Goal: Check status

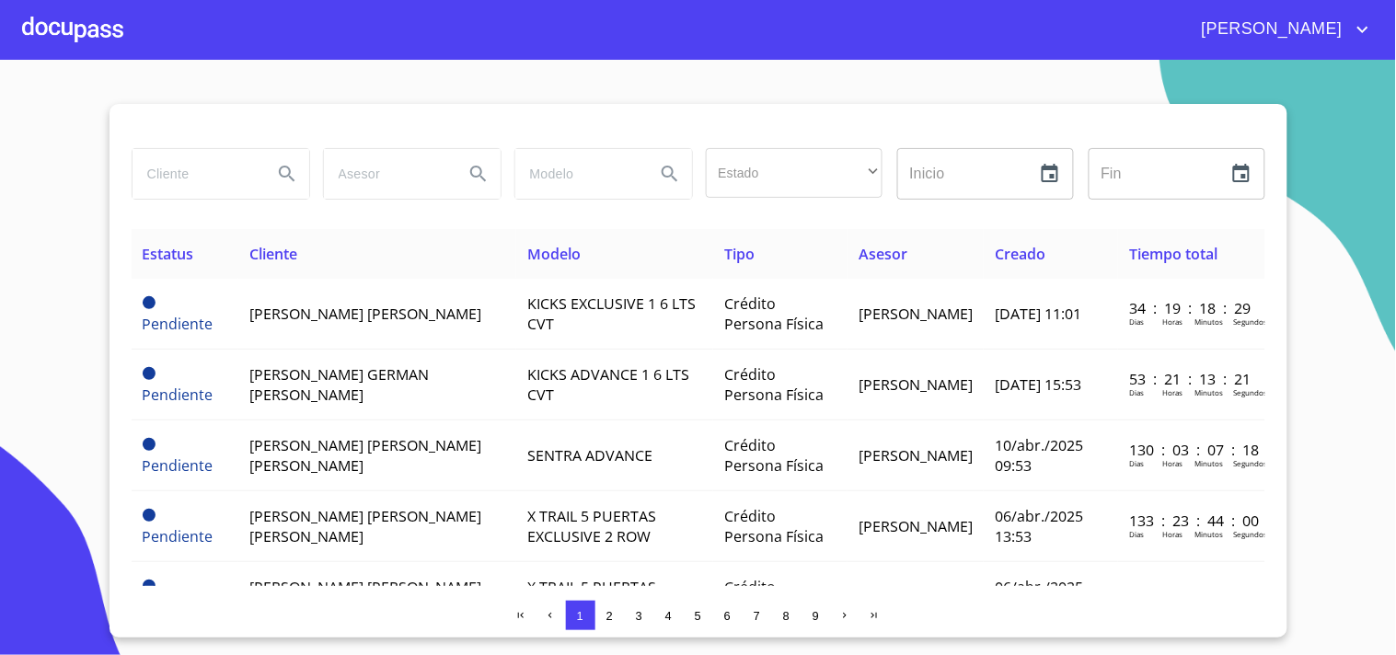
click at [109, 34] on div at bounding box center [72, 29] width 101 height 59
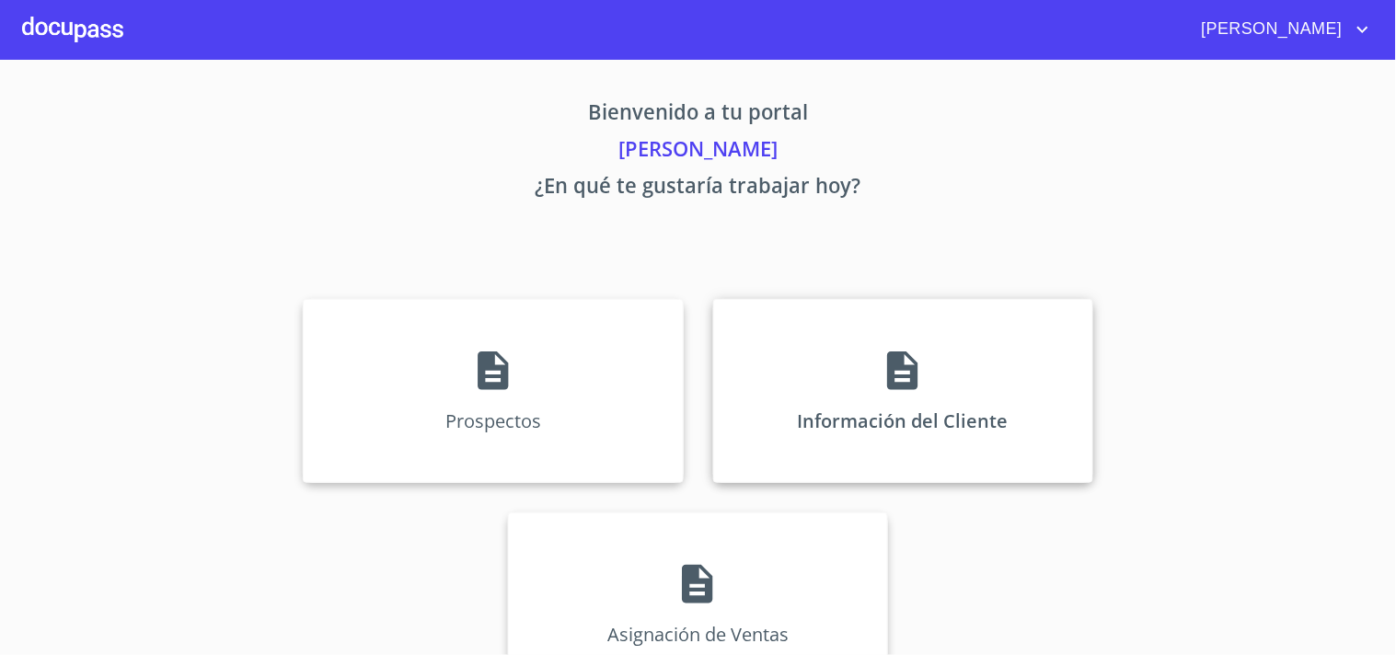
click at [886, 397] on div "Información del Cliente" at bounding box center [903, 391] width 380 height 184
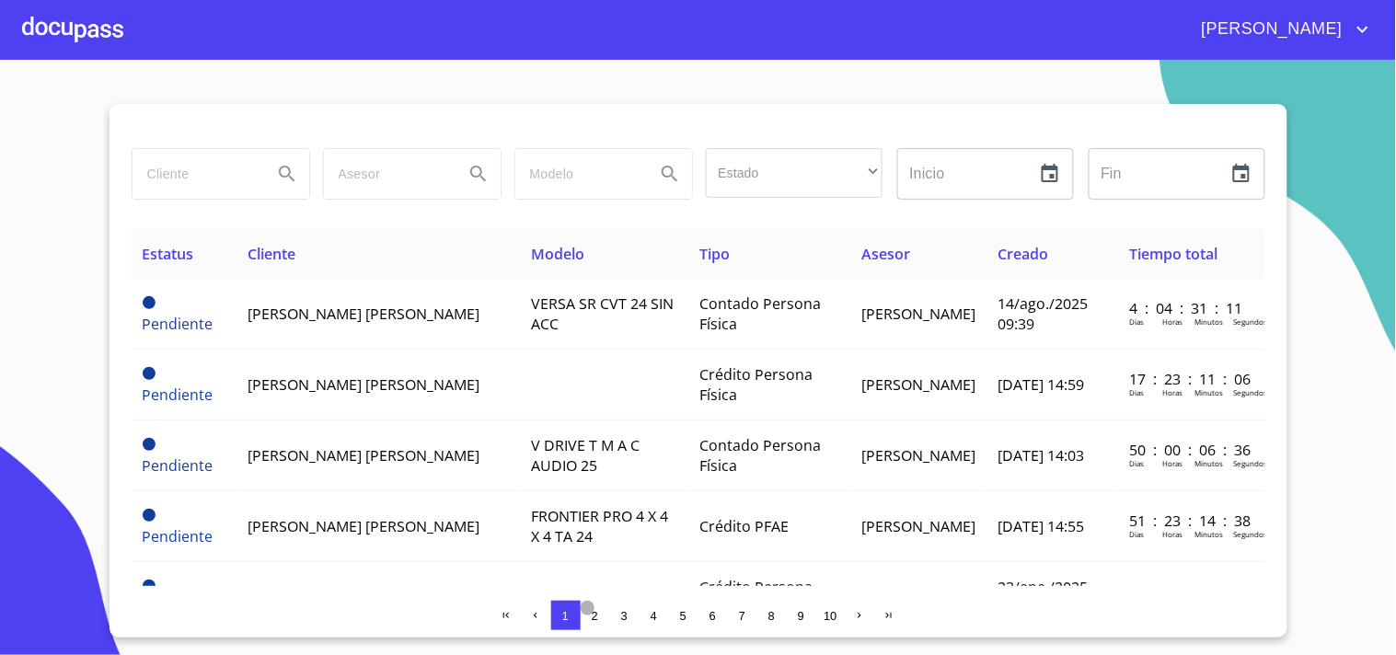
click at [596, 609] on span "2" at bounding box center [595, 616] width 6 height 14
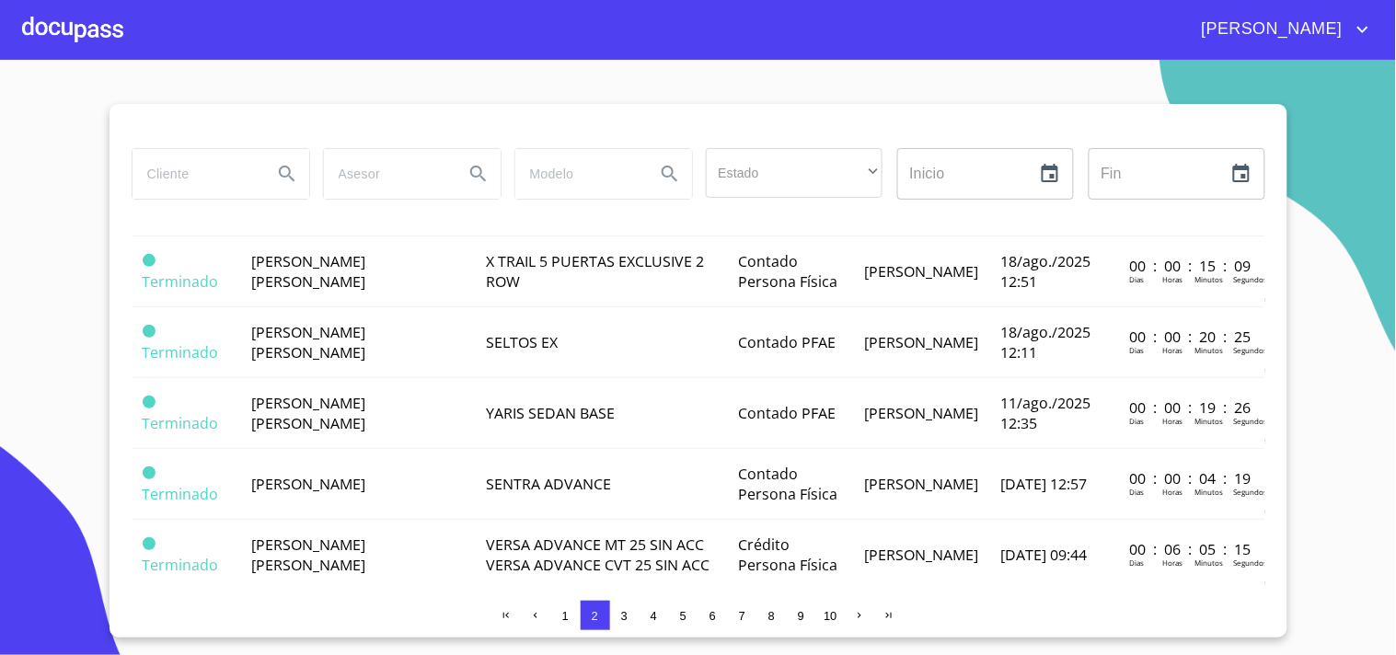
scroll to position [122, 0]
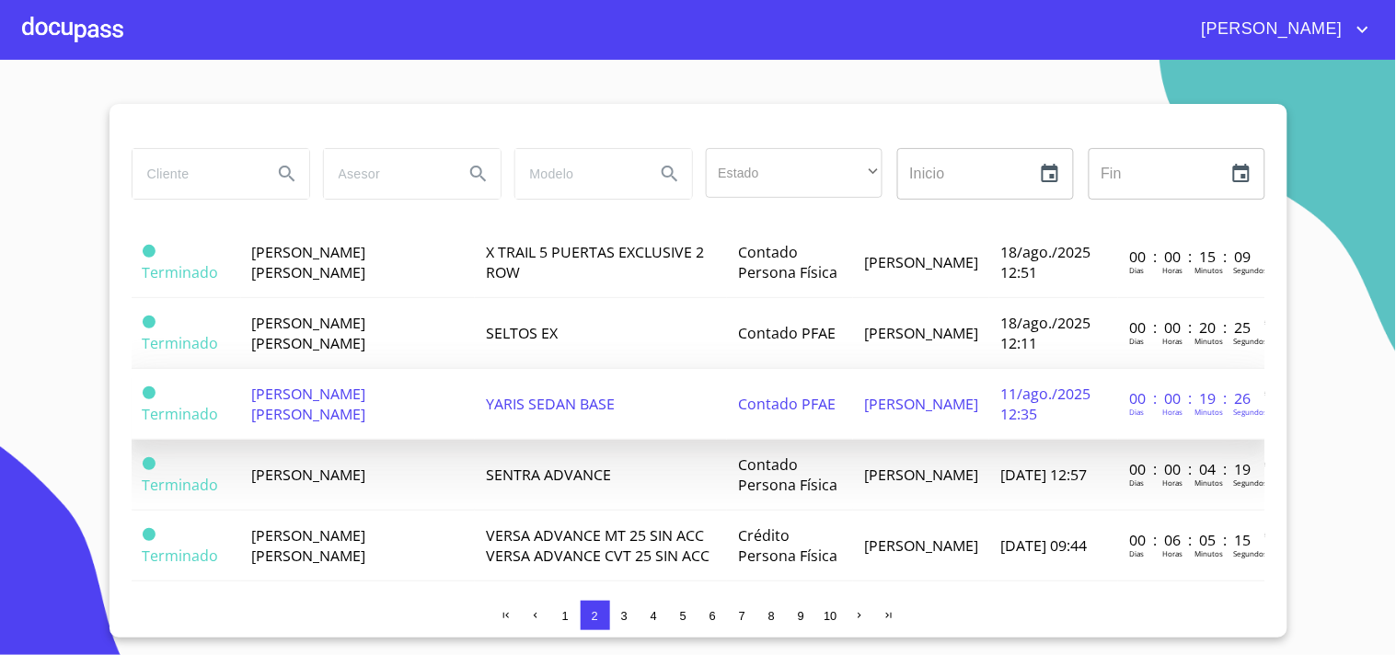
click at [366, 384] on span "[PERSON_NAME] [PERSON_NAME]" at bounding box center [309, 404] width 114 height 40
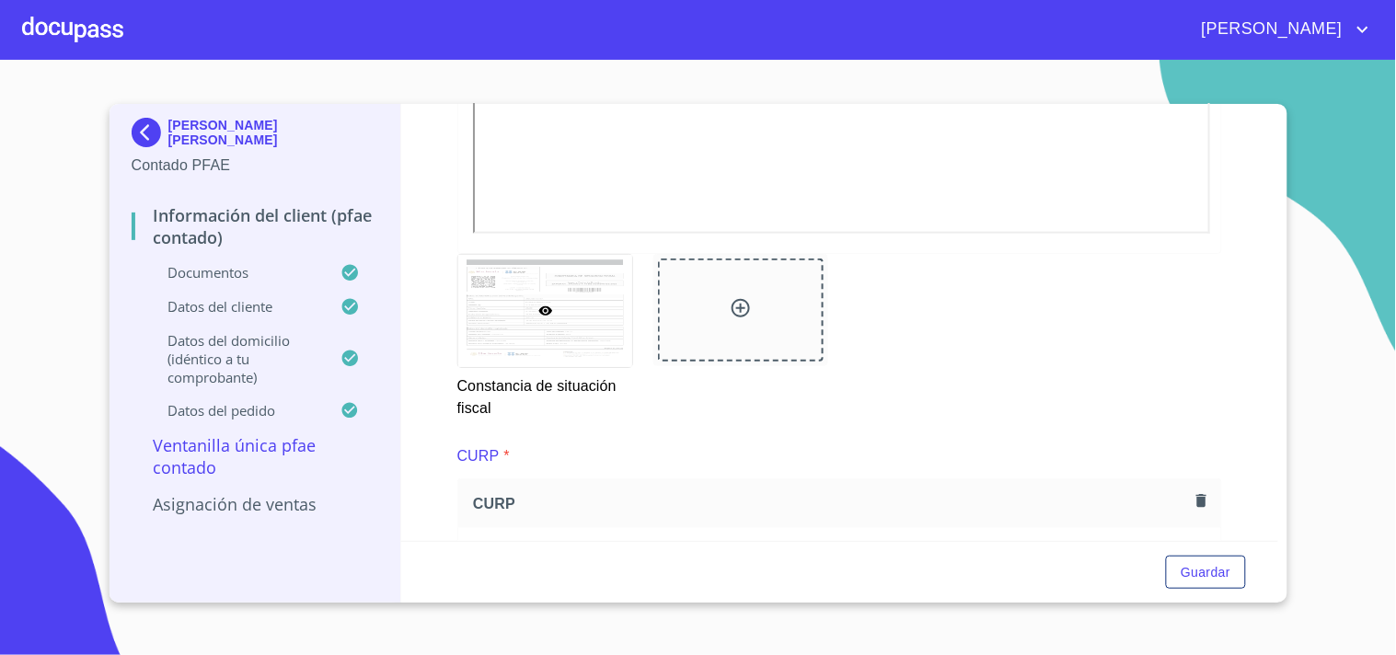
scroll to position [2288, 0]
click at [1273, 101] on section "[PERSON_NAME] [PERSON_NAME] Contado PFAE Información del Client (PFAE contado) …" at bounding box center [698, 357] width 1396 height 595
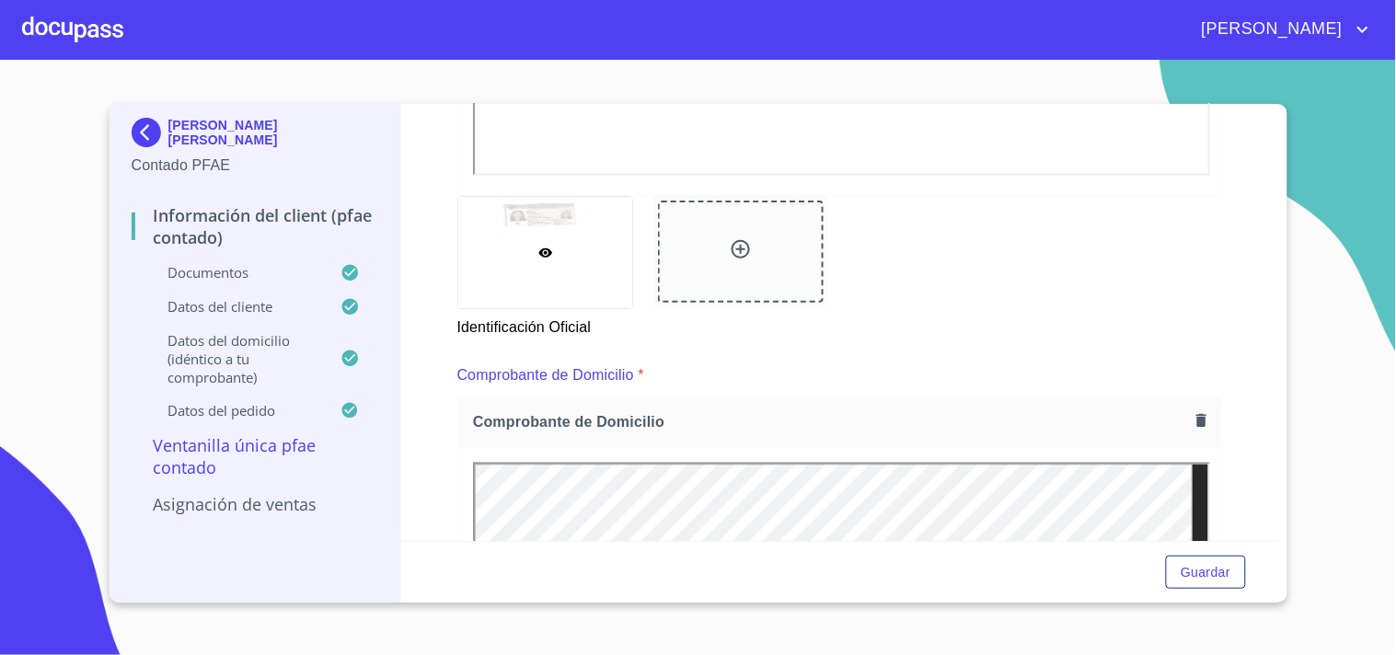
scroll to position [1134, 0]
